Goal: Information Seeking & Learning: Learn about a topic

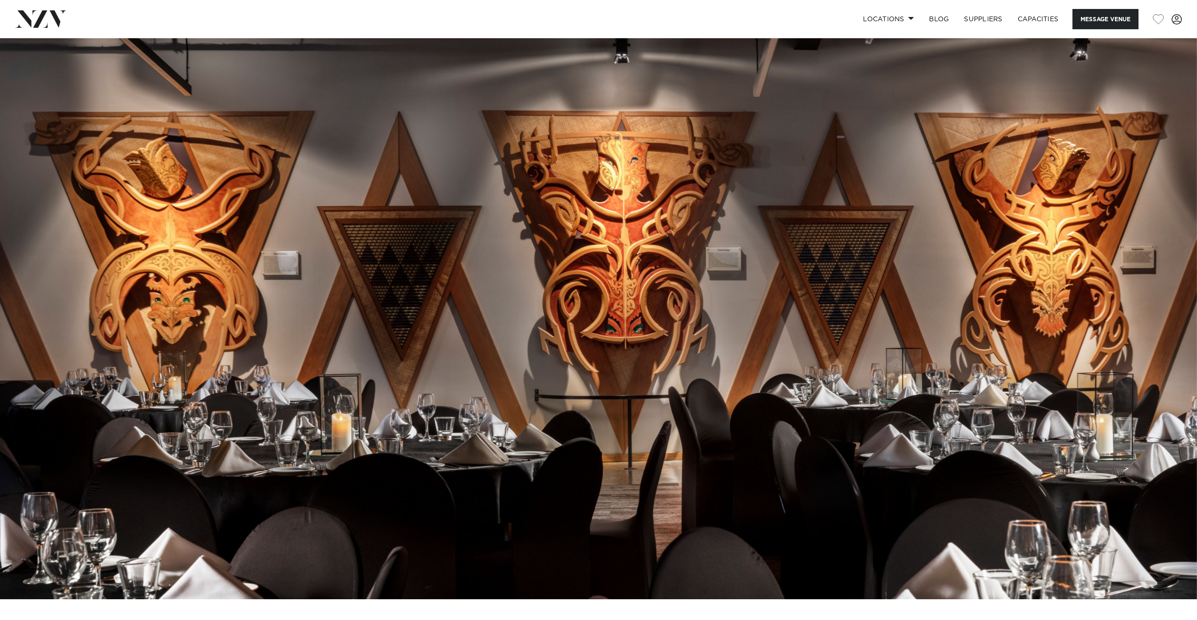
click at [909, 229] on img at bounding box center [598, 318] width 1197 height 561
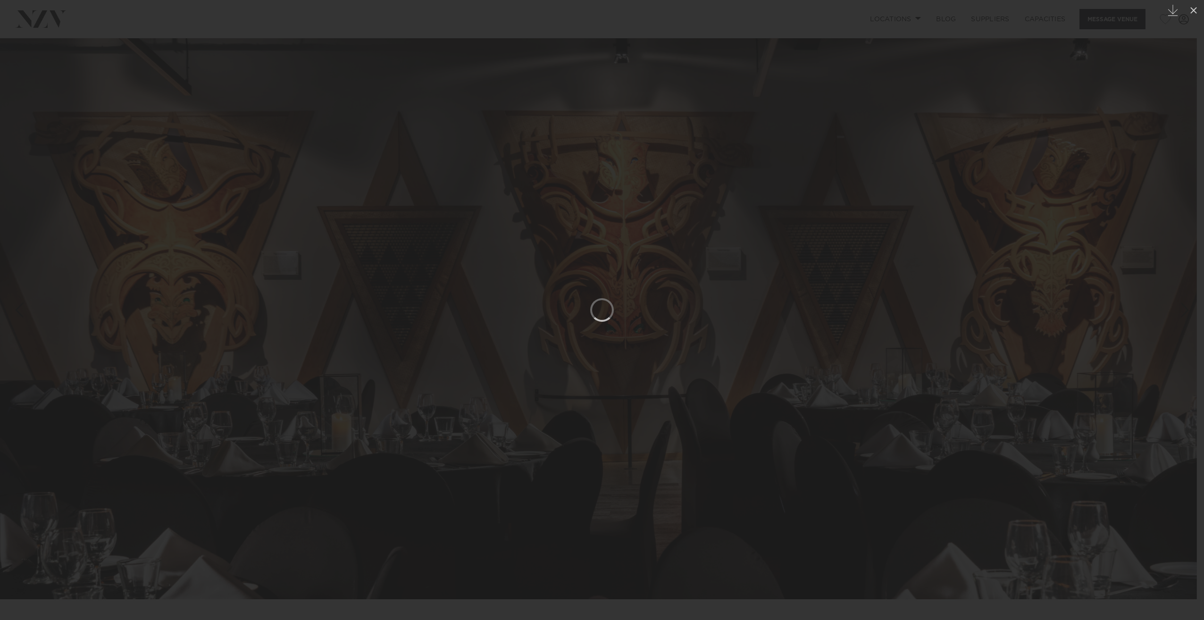
click at [909, 231] on div at bounding box center [602, 310] width 1204 height 620
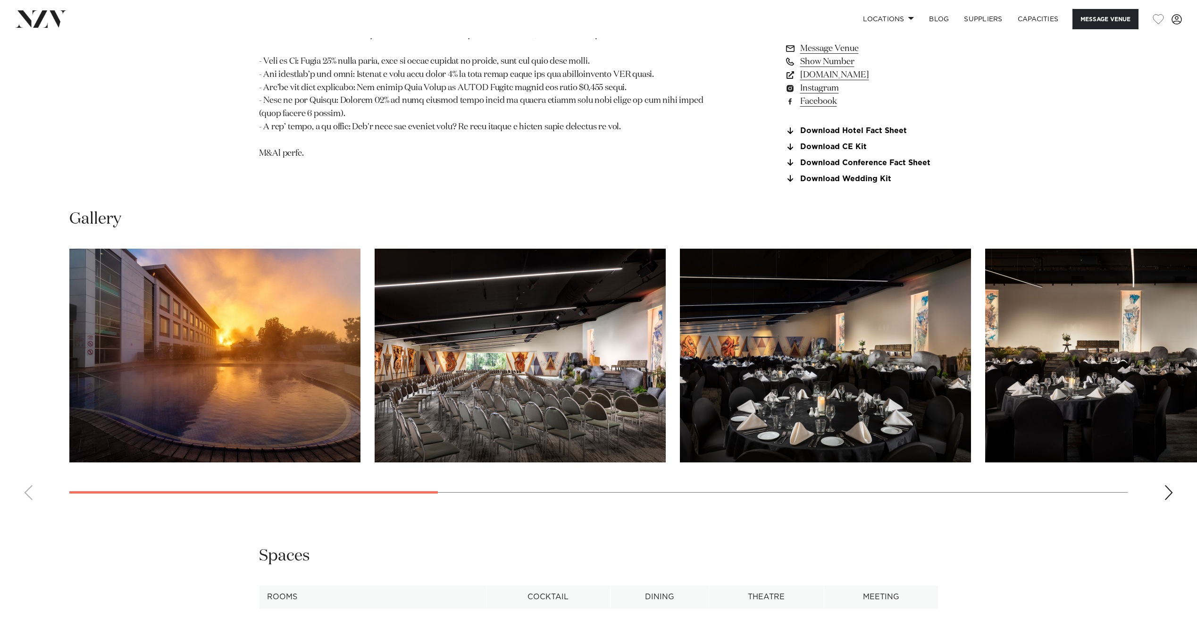
scroll to position [991, 0]
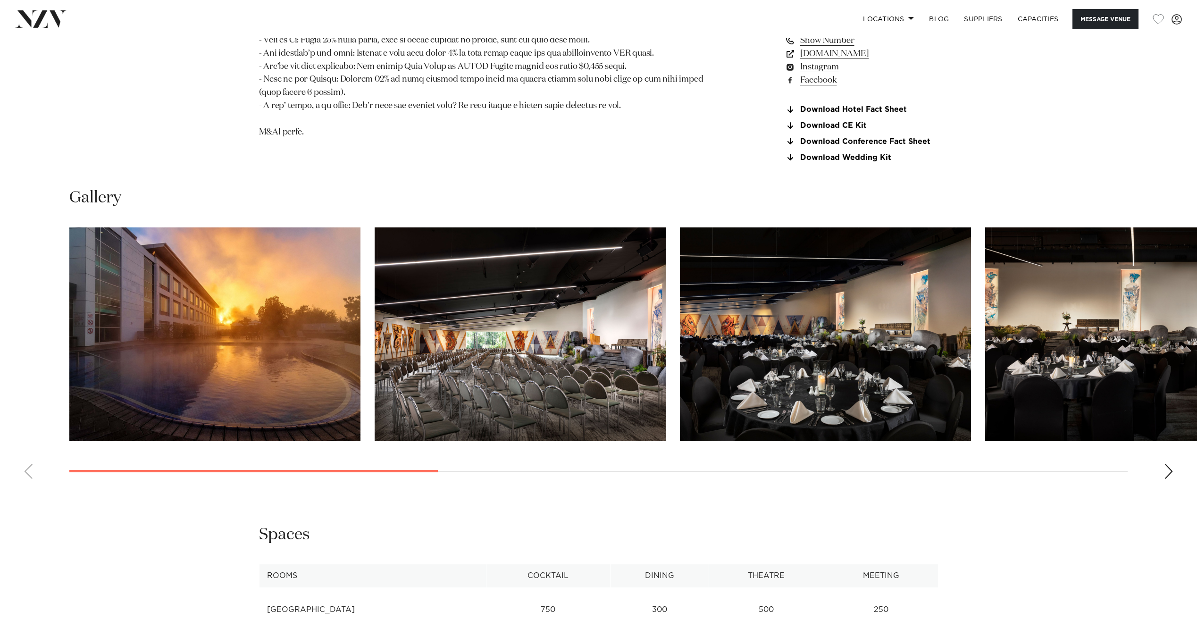
click at [1167, 465] on div "Next slide" at bounding box center [1168, 471] width 9 height 15
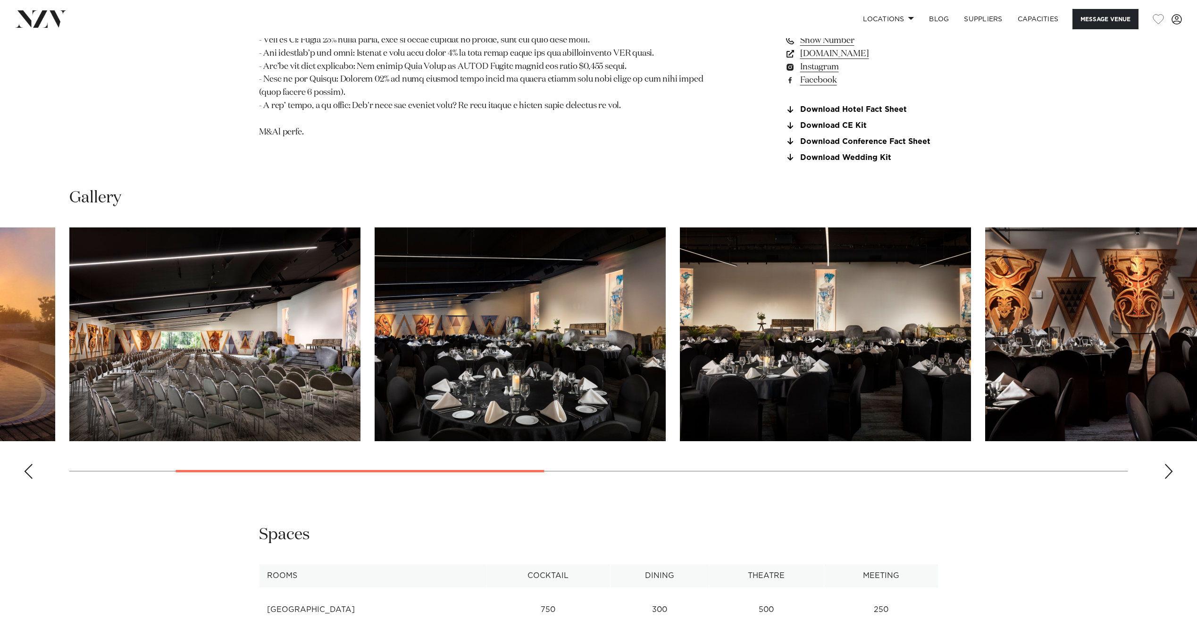
click at [1167, 465] on div "Next slide" at bounding box center [1168, 471] width 9 height 15
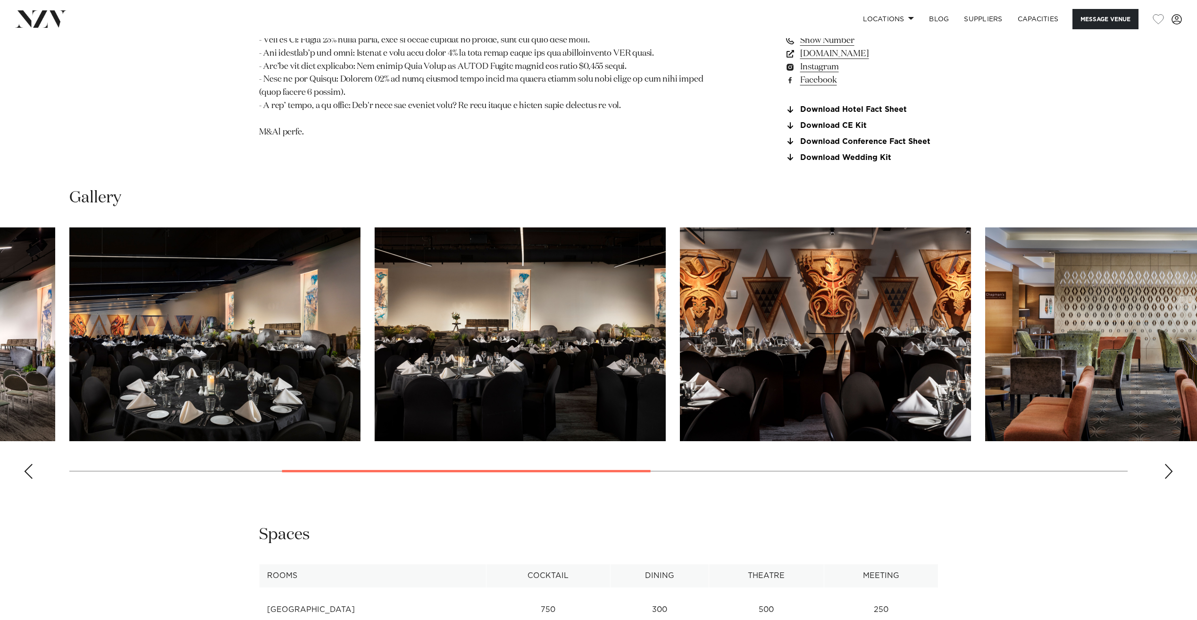
click at [1167, 465] on div "Next slide" at bounding box center [1168, 471] width 9 height 15
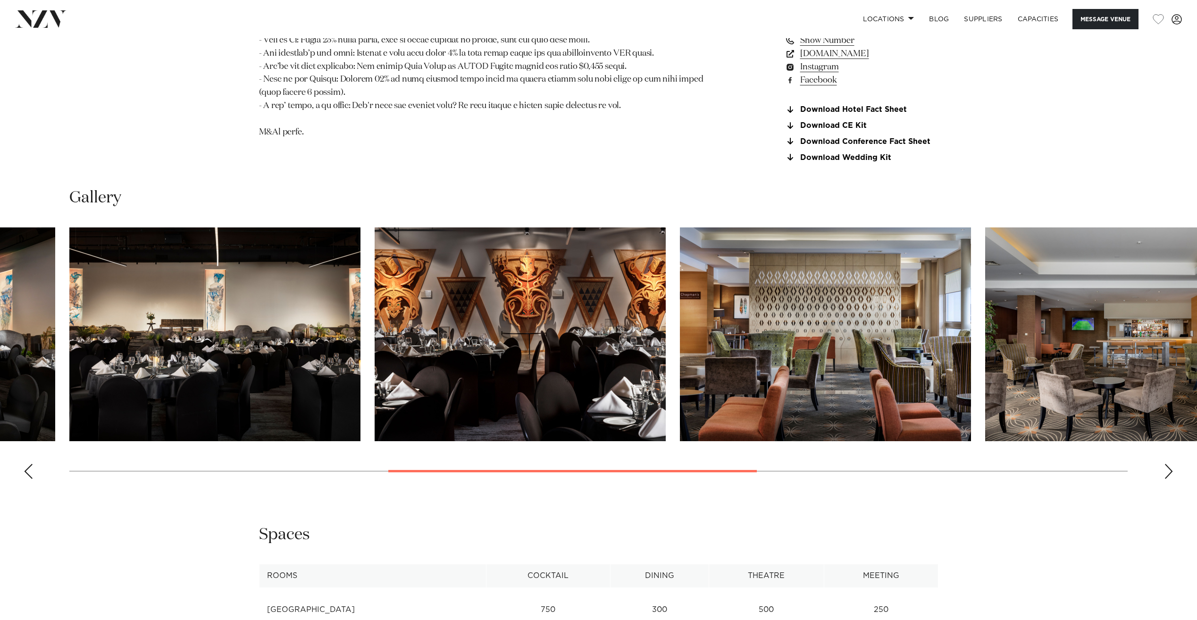
click at [1167, 465] on div "Next slide" at bounding box center [1168, 471] width 9 height 15
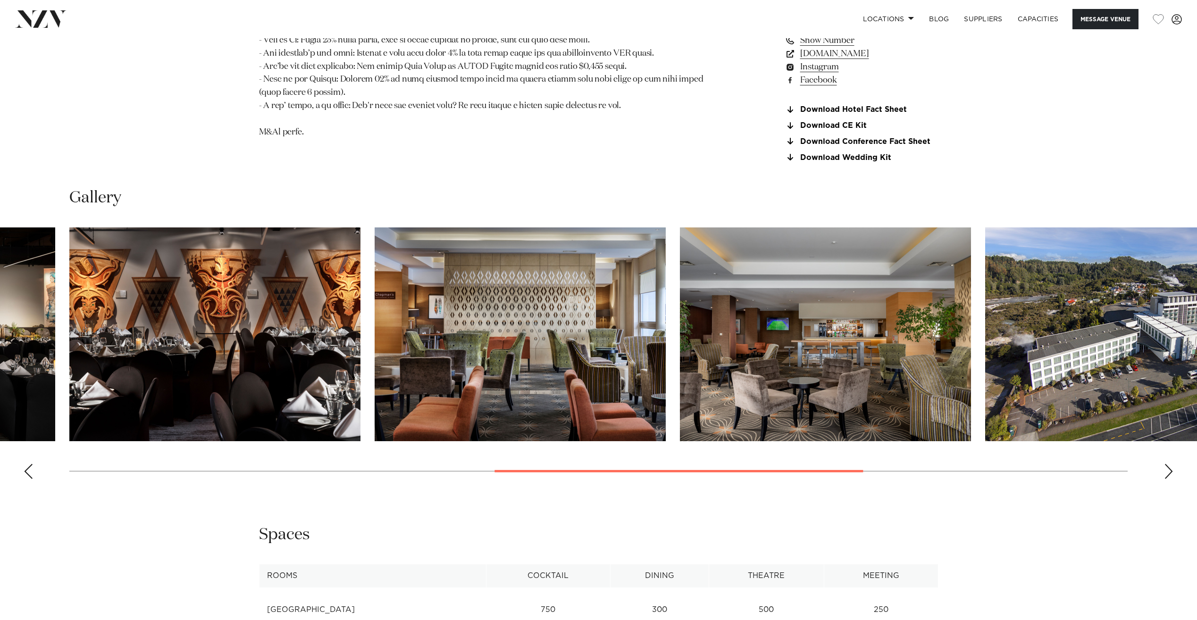
click at [1167, 465] on div "Next slide" at bounding box center [1168, 471] width 9 height 15
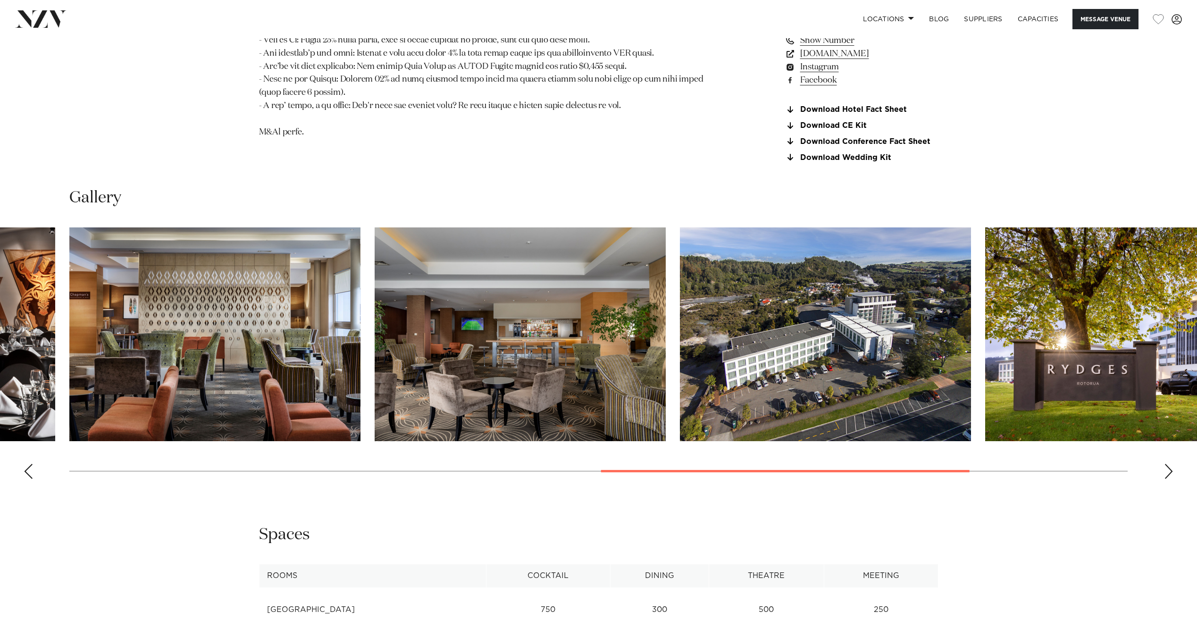
click at [1167, 465] on div "Next slide" at bounding box center [1168, 471] width 9 height 15
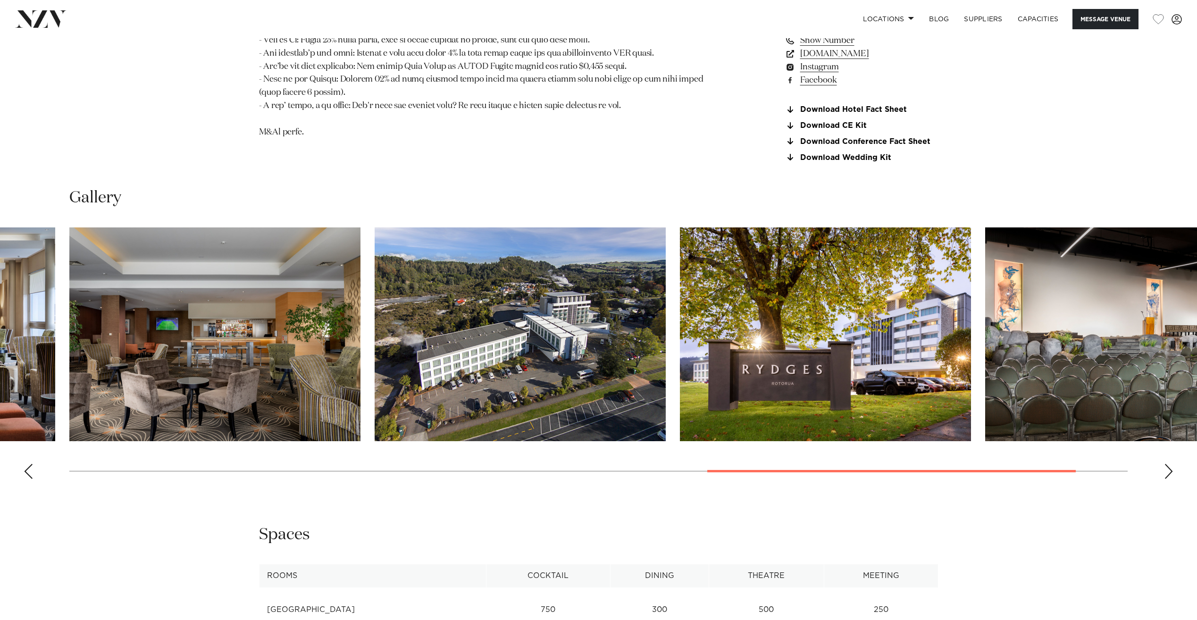
click at [1167, 465] on div "Next slide" at bounding box center [1168, 471] width 9 height 15
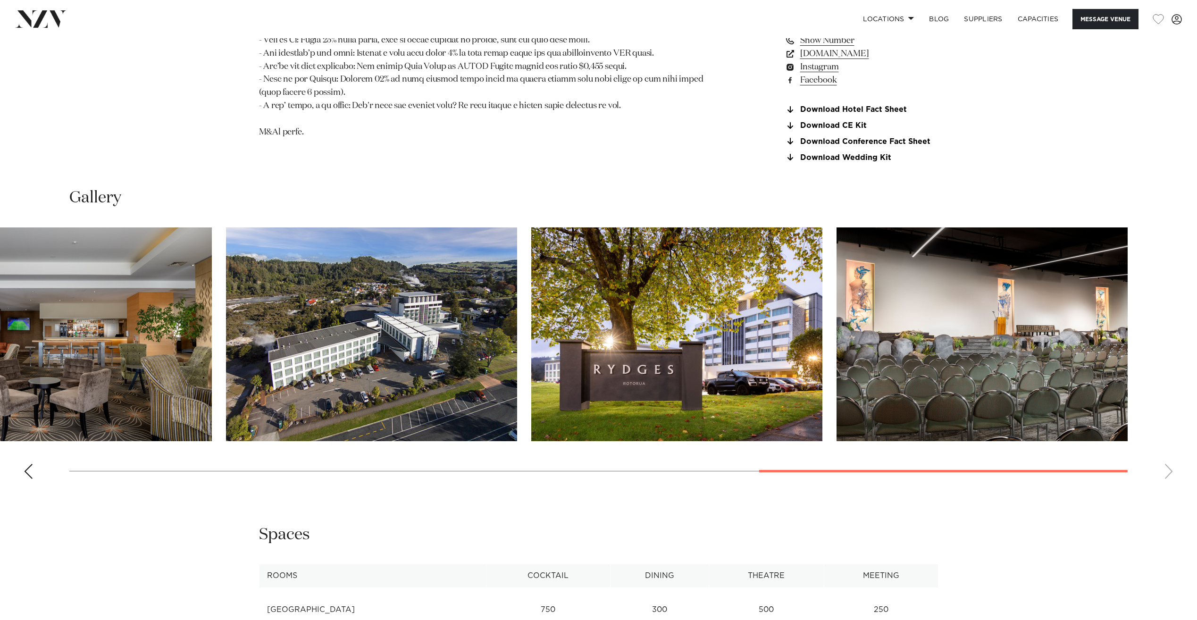
click at [1167, 465] on swiper-container at bounding box center [598, 356] width 1197 height 259
click at [707, 365] on img "9 / 10" at bounding box center [676, 334] width 291 height 214
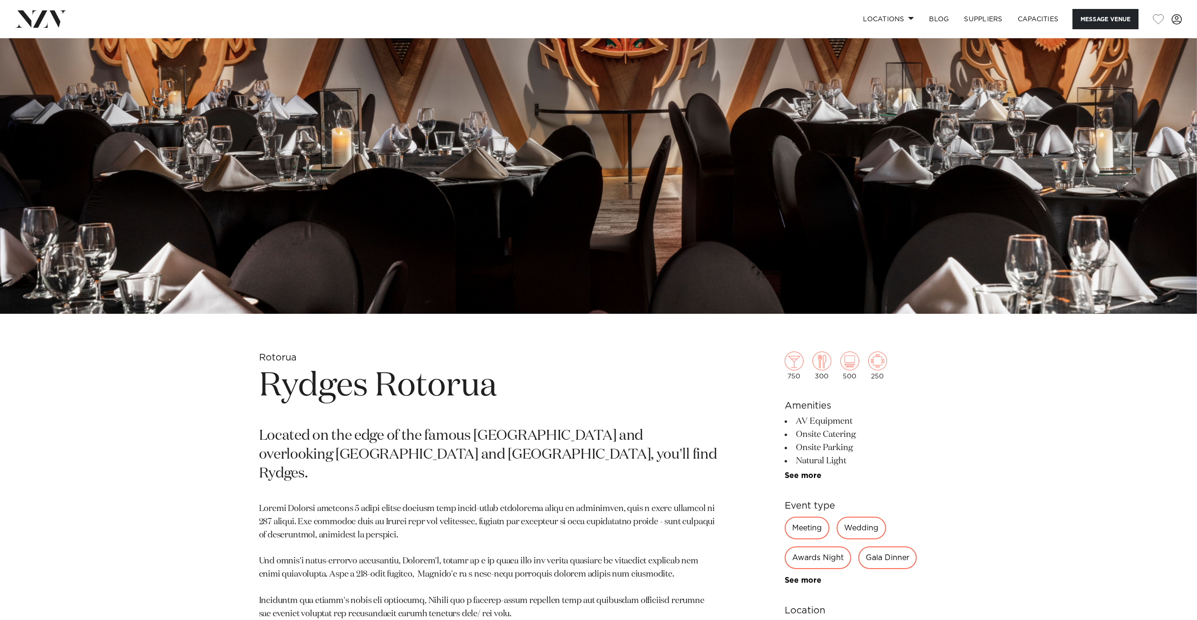
scroll to position [283, 0]
